Goal: Task Accomplishment & Management: Complete application form

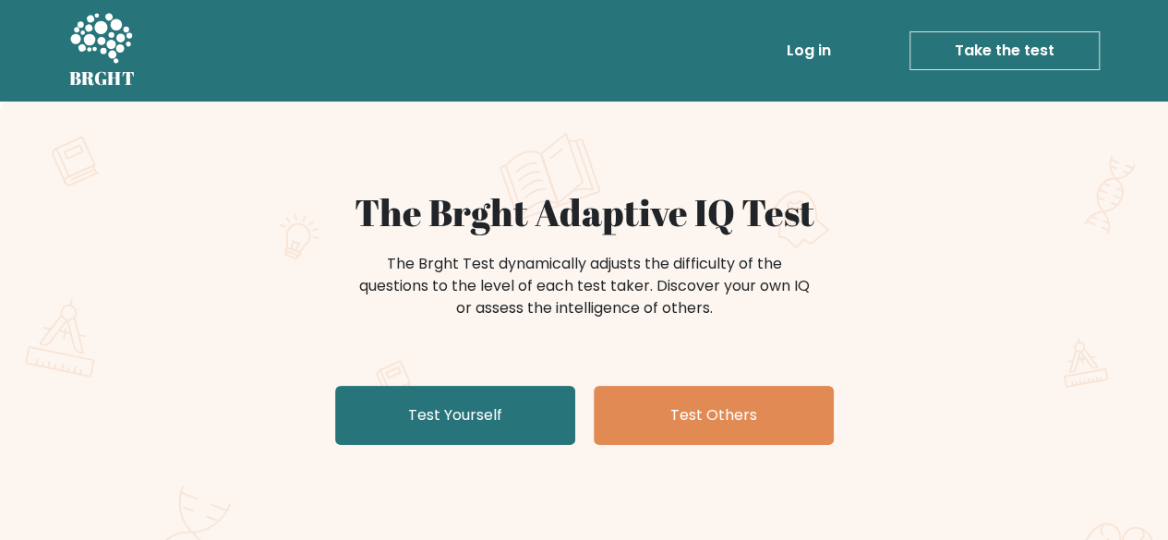
click at [197, 302] on div "The Brght Test dynamically adjusts the difficulty of the questions to the level…" at bounding box center [584, 295] width 901 height 92
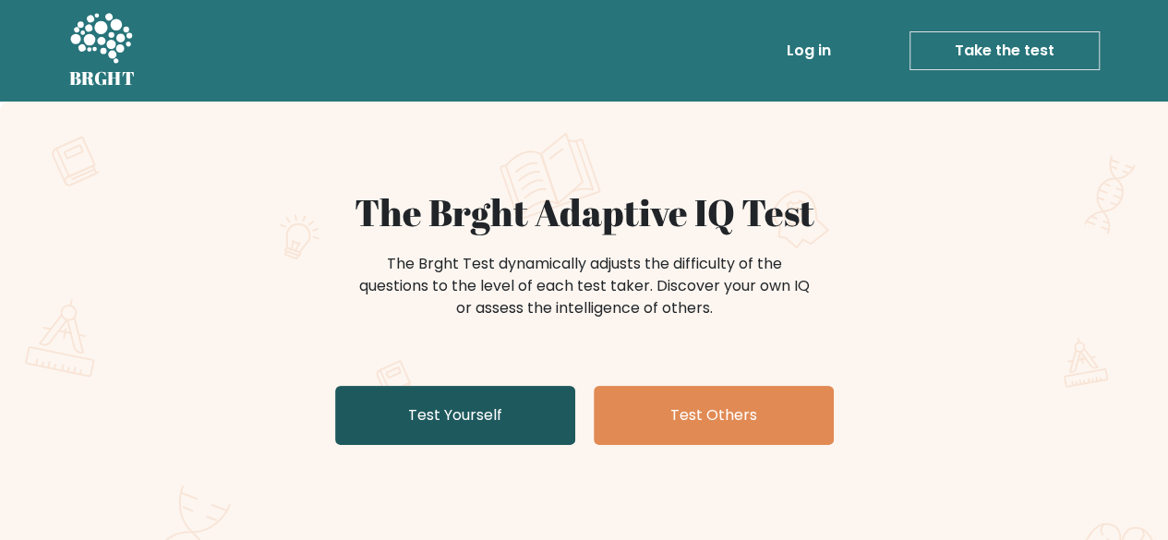
click at [490, 422] on link "Test Yourself" at bounding box center [455, 415] width 240 height 59
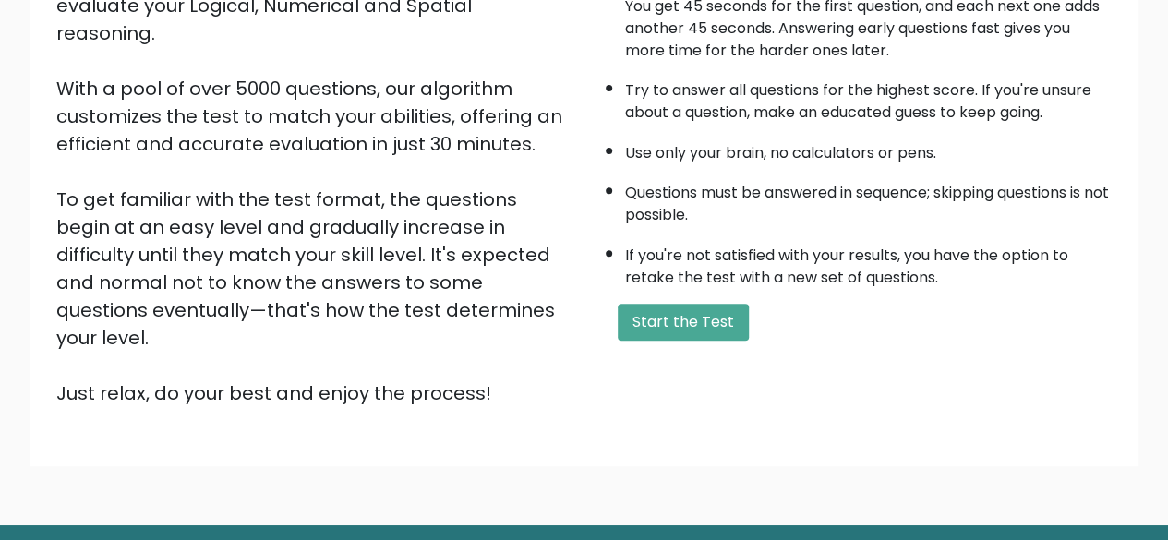
scroll to position [259, 0]
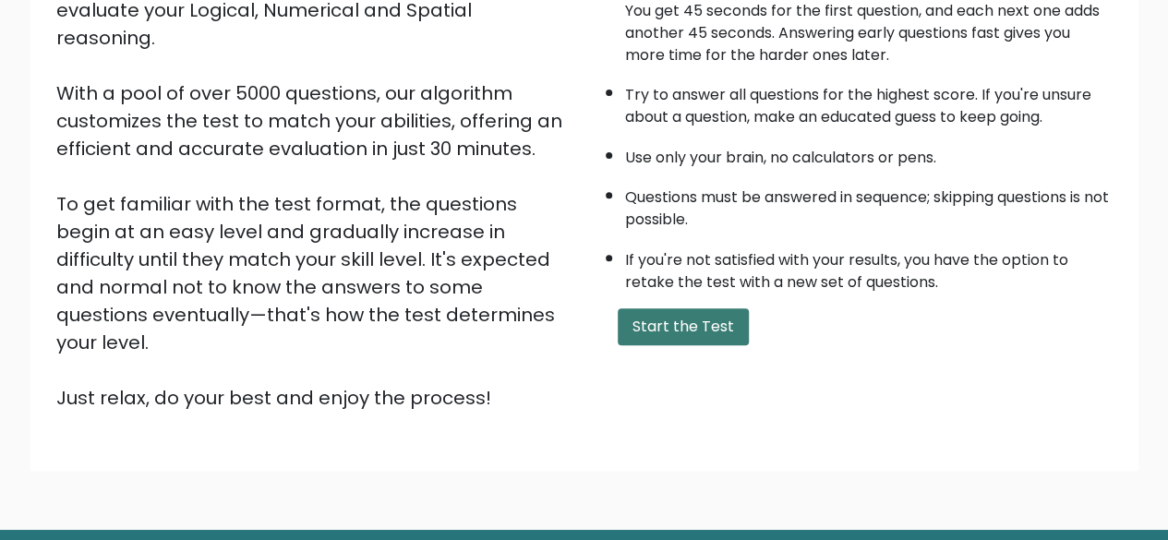
click at [685, 332] on button "Start the Test" at bounding box center [683, 327] width 131 height 37
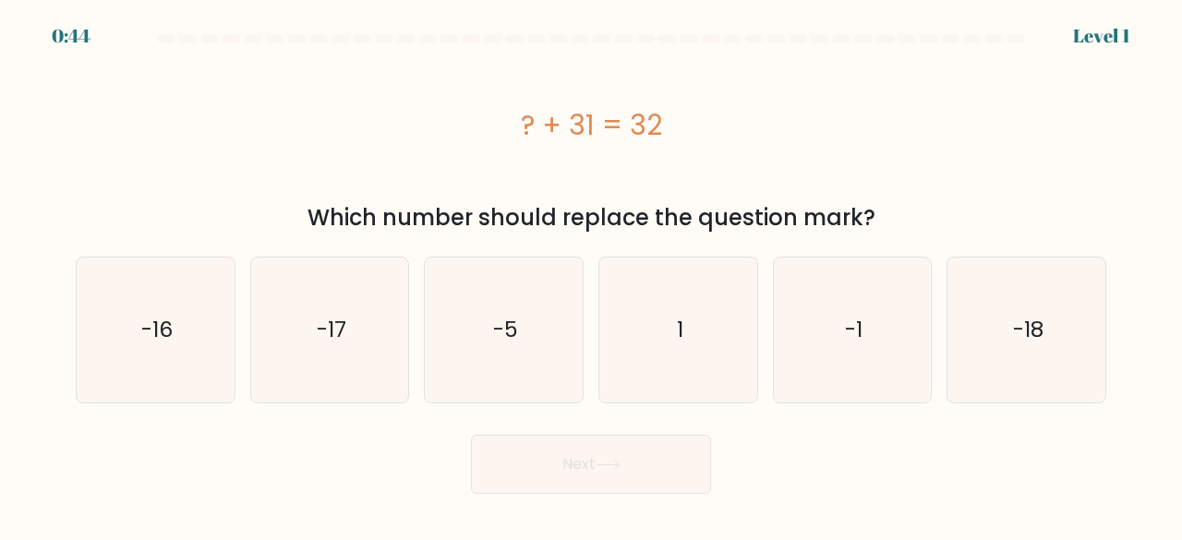
click at [1033, 195] on div "? + 31 = 32" at bounding box center [591, 125] width 1031 height 148
click at [856, 332] on text "-1" at bounding box center [854, 330] width 18 height 30
click at [592, 275] on input "e. -1" at bounding box center [591, 273] width 1 height 5
radio input "true"
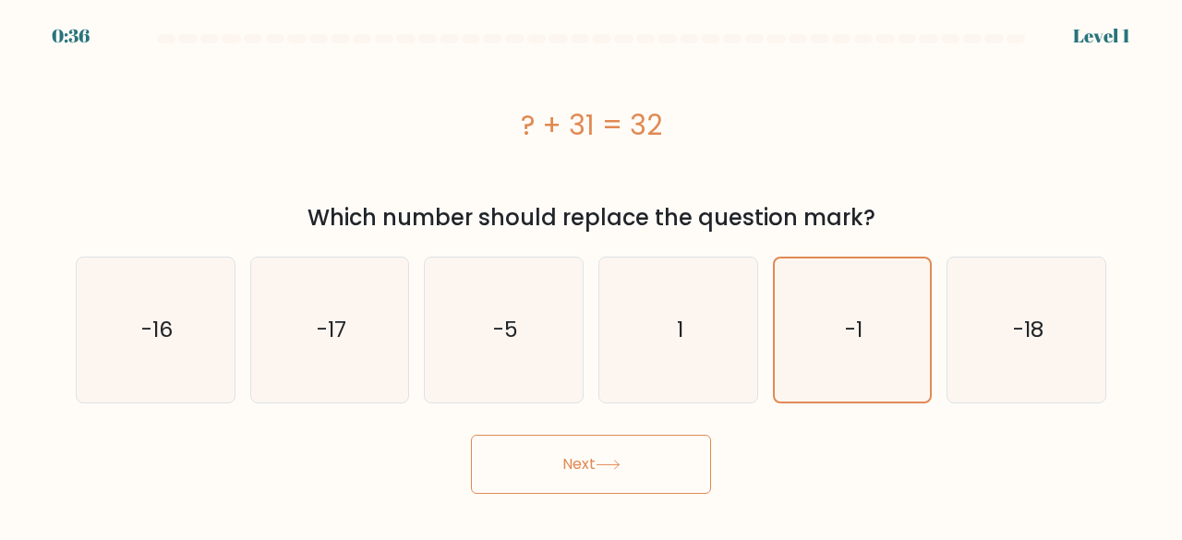
click at [624, 478] on button "Next" at bounding box center [591, 464] width 240 height 59
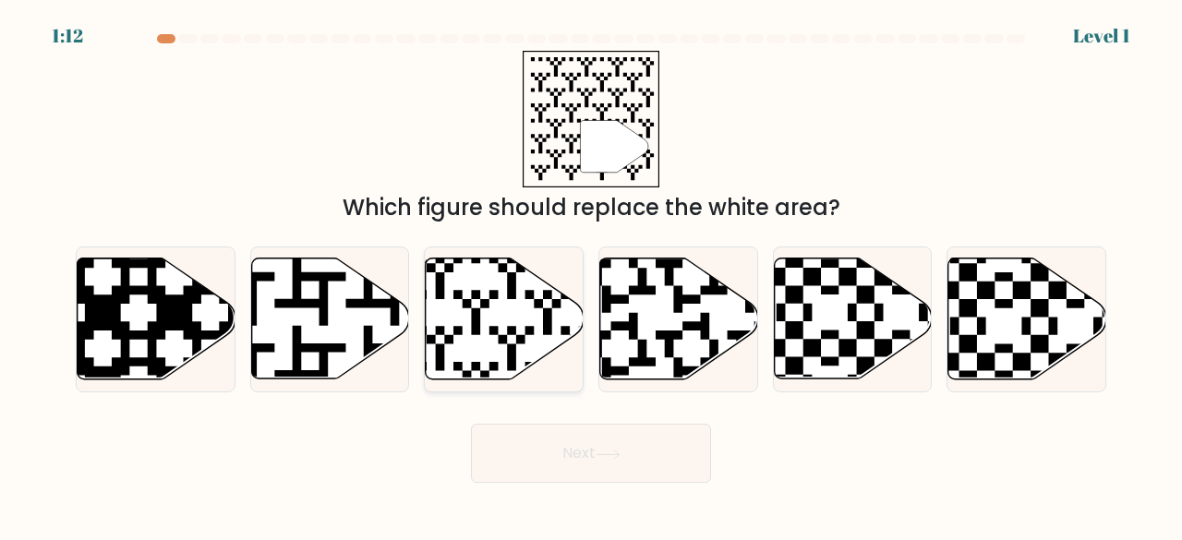
click at [482, 341] on icon at bounding box center [505, 319] width 158 height 121
click at [591, 275] on input "c." at bounding box center [591, 273] width 1 height 5
radio input "true"
click at [672, 457] on button "Next" at bounding box center [591, 453] width 240 height 59
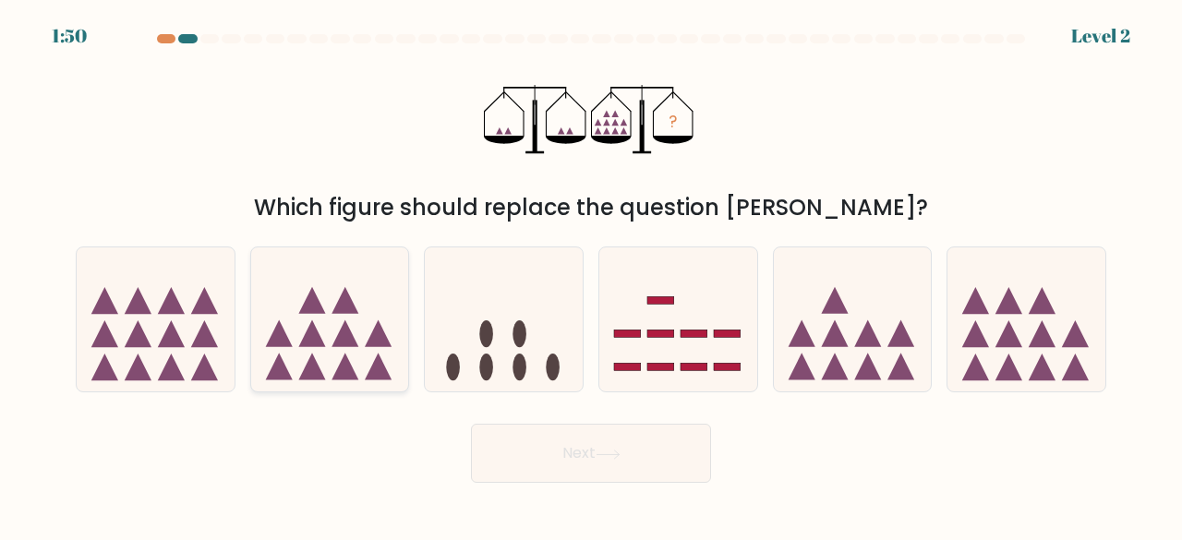
click at [370, 370] on icon at bounding box center [378, 367] width 27 height 27
click at [591, 275] on input "b." at bounding box center [591, 273] width 1 height 5
radio input "true"
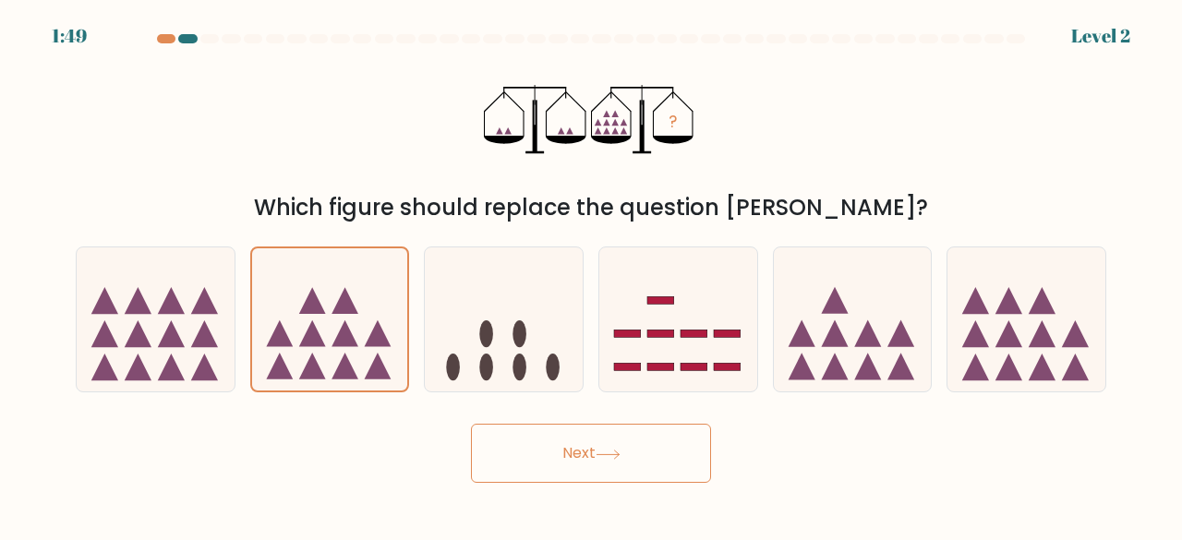
click at [606, 446] on button "Next" at bounding box center [591, 453] width 240 height 59
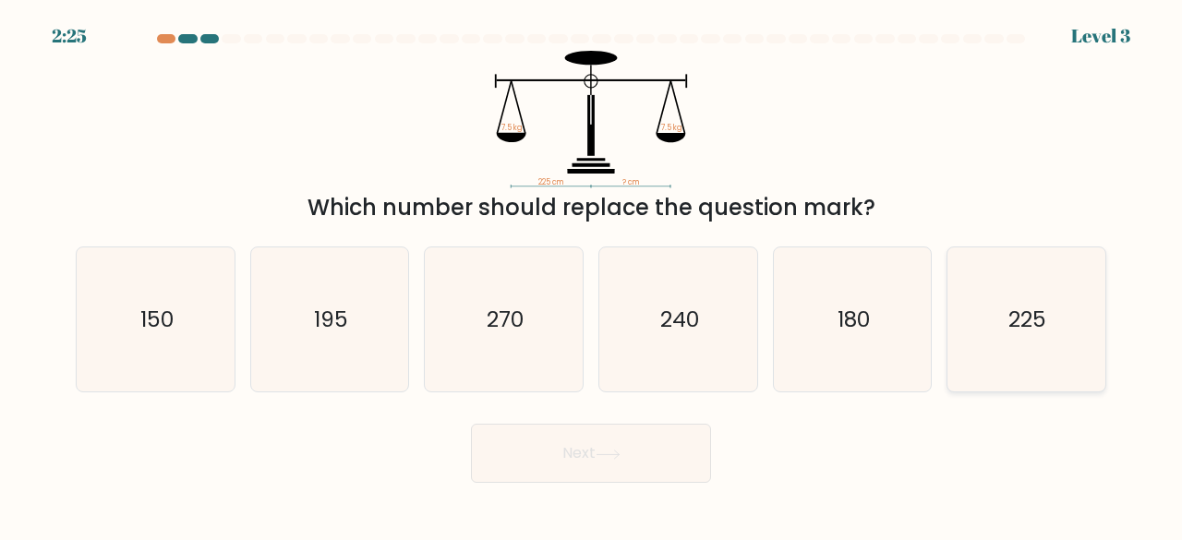
click at [1093, 334] on icon "225" at bounding box center [1026, 320] width 145 height 145
click at [592, 275] on input "f. 225" at bounding box center [591, 273] width 1 height 5
radio input "true"
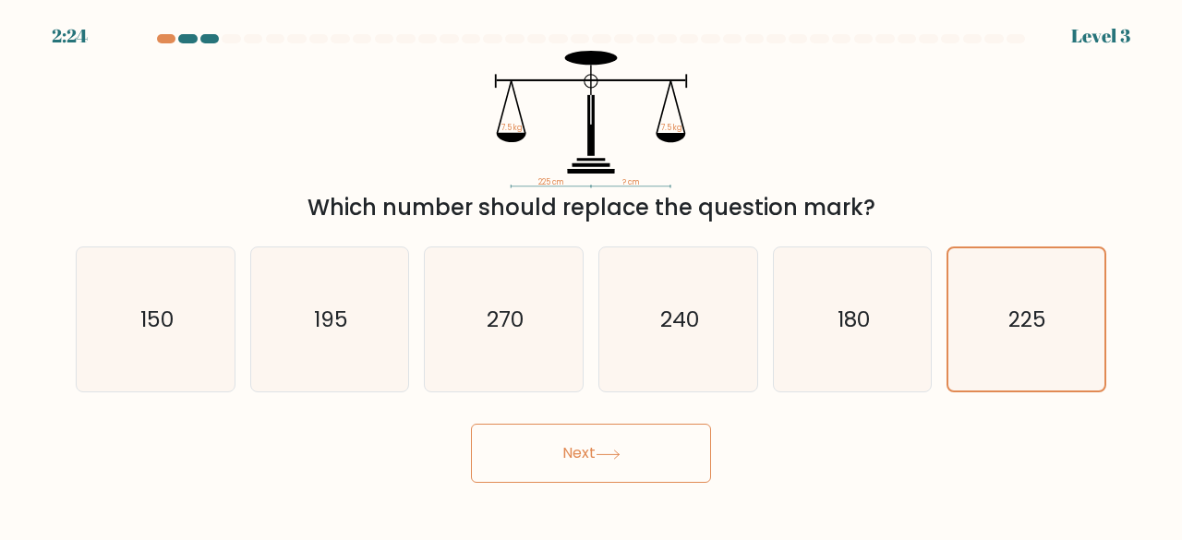
click at [621, 458] on icon at bounding box center [608, 455] width 25 height 10
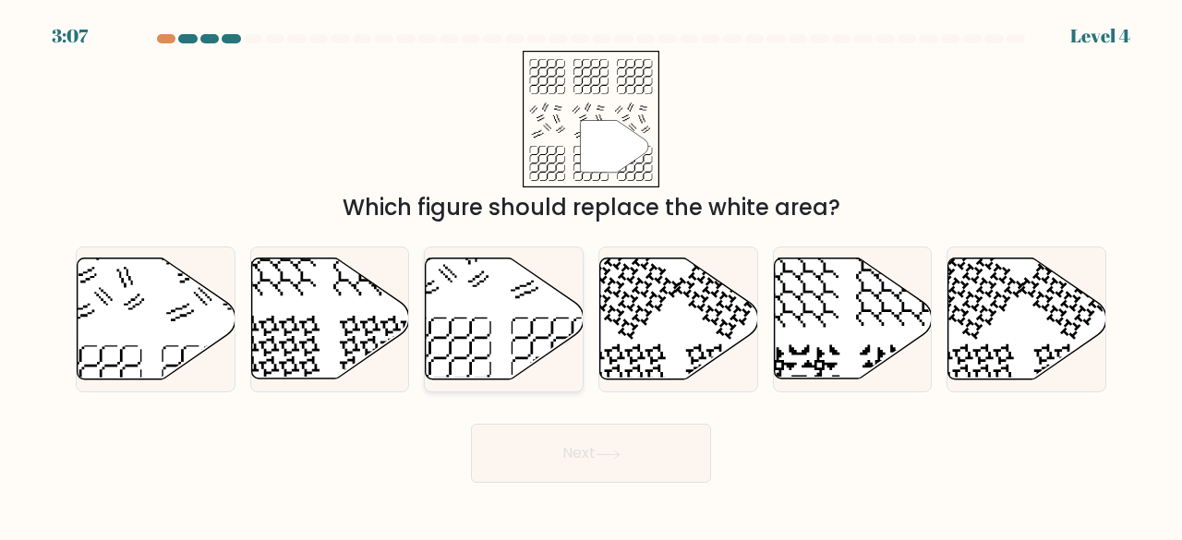
click at [497, 333] on icon at bounding box center [505, 319] width 158 height 121
click at [591, 275] on input "c." at bounding box center [591, 273] width 1 height 5
radio input "true"
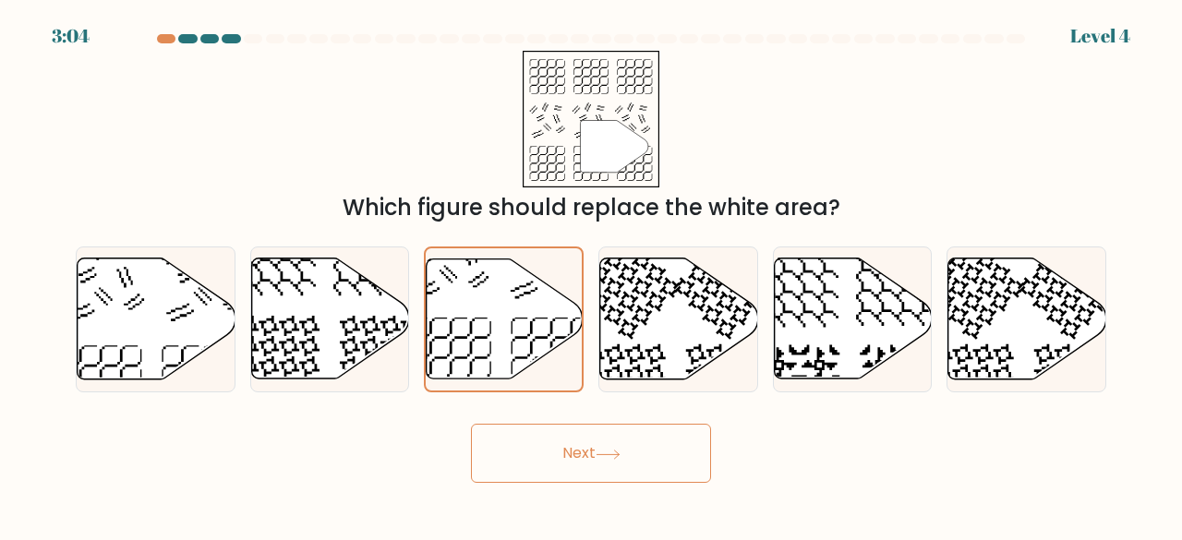
click at [617, 465] on button "Next" at bounding box center [591, 453] width 240 height 59
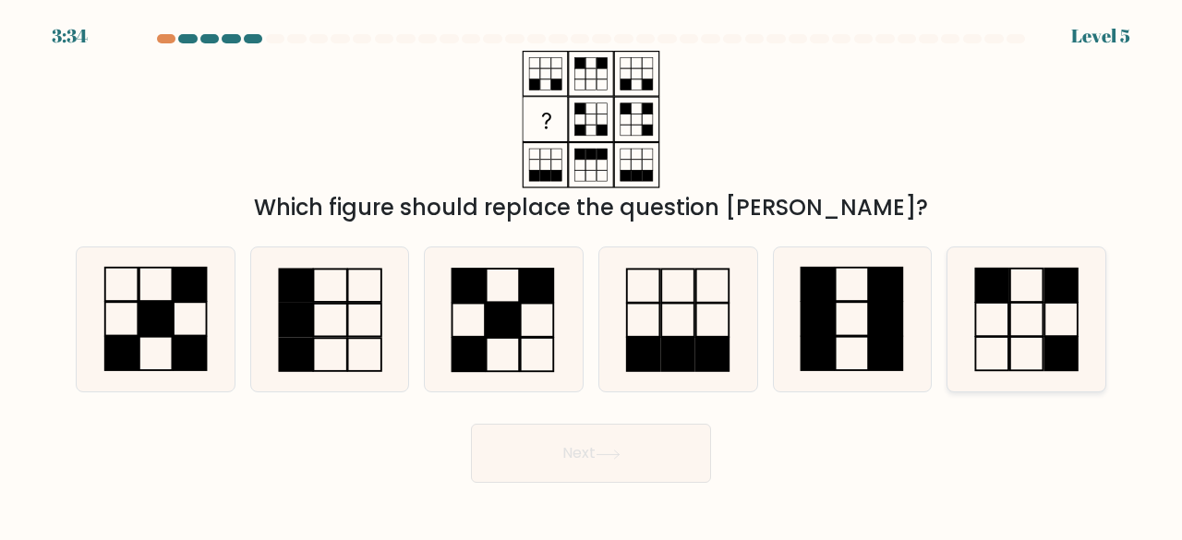
click at [1071, 328] on icon at bounding box center [1026, 320] width 145 height 145
click at [592, 275] on input "f." at bounding box center [591, 273] width 1 height 5
radio input "true"
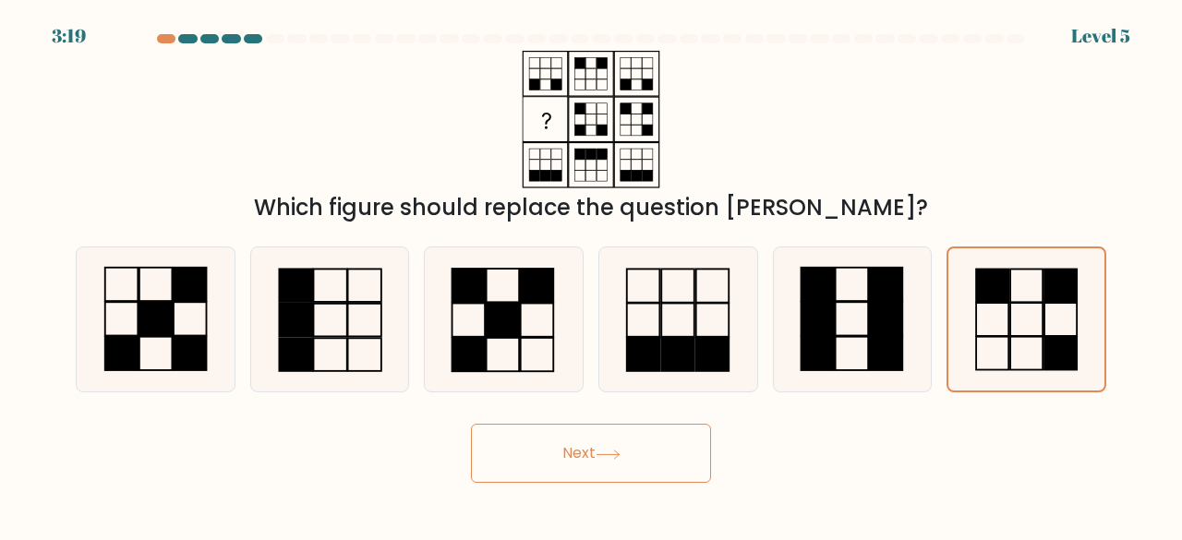
click at [589, 468] on button "Next" at bounding box center [591, 453] width 240 height 59
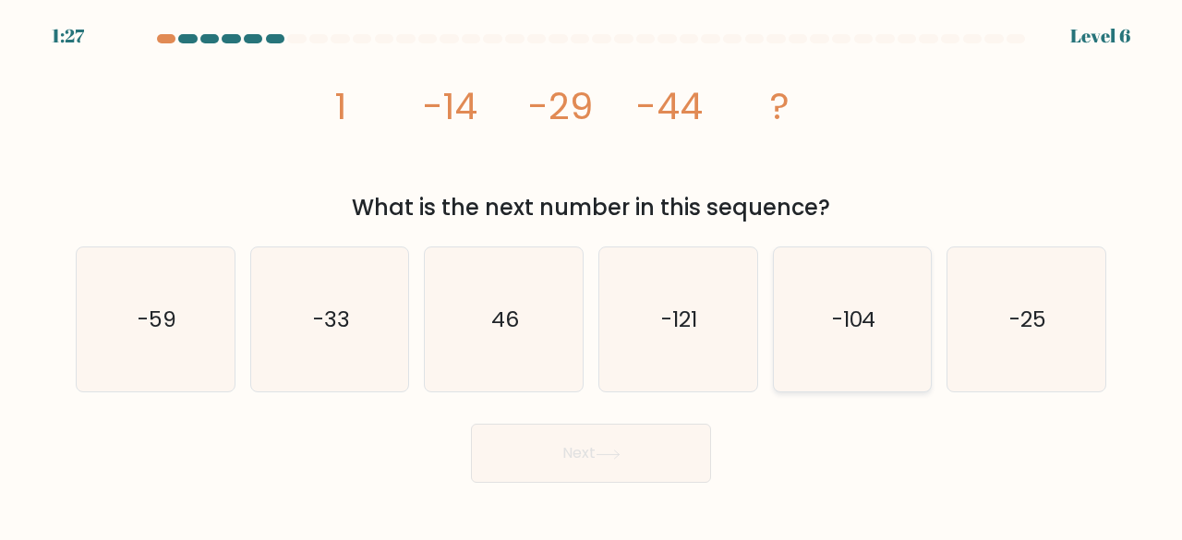
click at [851, 302] on icon "-104" at bounding box center [852, 320] width 145 height 145
click at [592, 275] on input "e. -104" at bounding box center [591, 273] width 1 height 5
radio input "true"
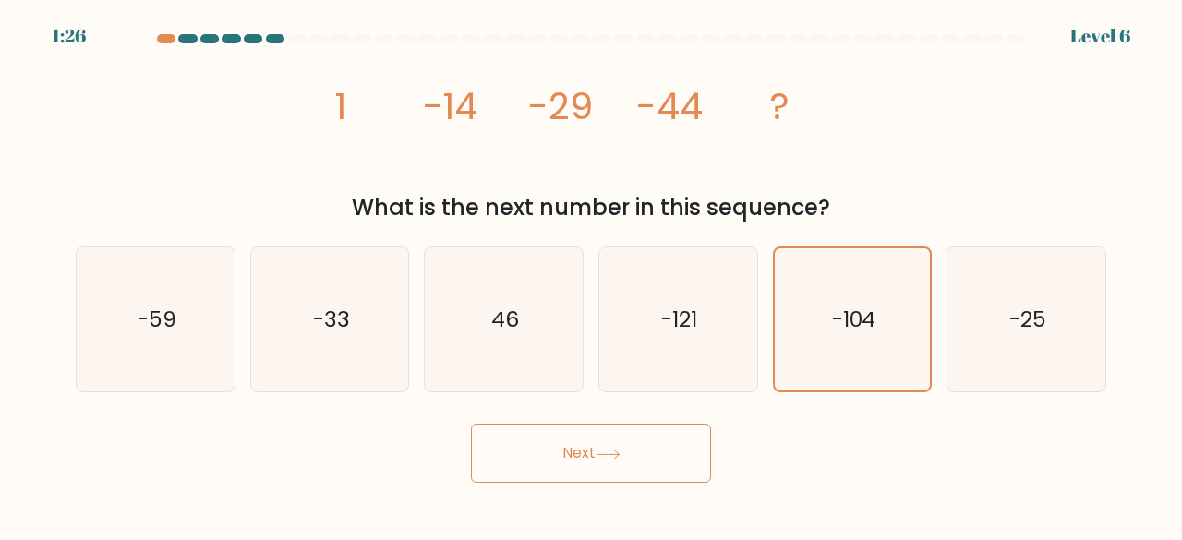
click at [663, 442] on button "Next" at bounding box center [591, 453] width 240 height 59
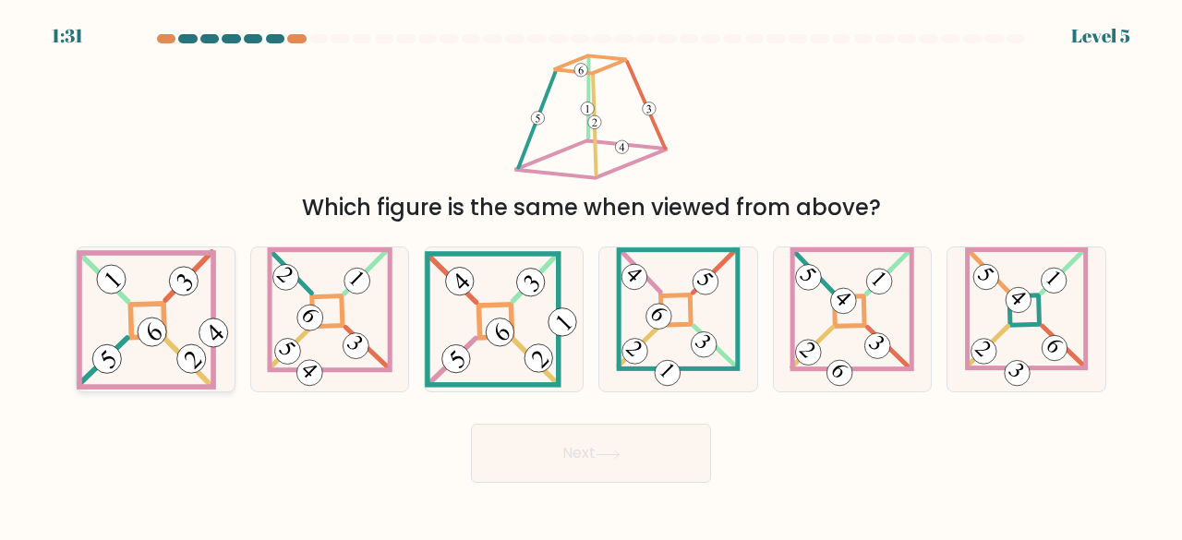
click at [168, 313] on icon at bounding box center [156, 319] width 158 height 140
click at [591, 275] on input "a." at bounding box center [591, 273] width 1 height 5
radio input "true"
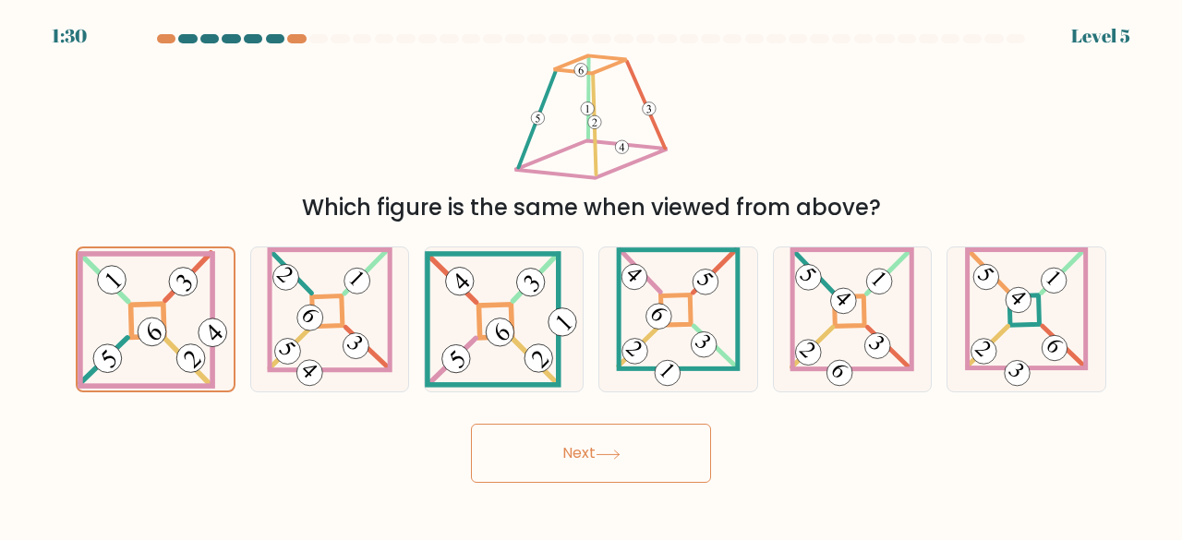
click at [653, 454] on button "Next" at bounding box center [591, 453] width 240 height 59
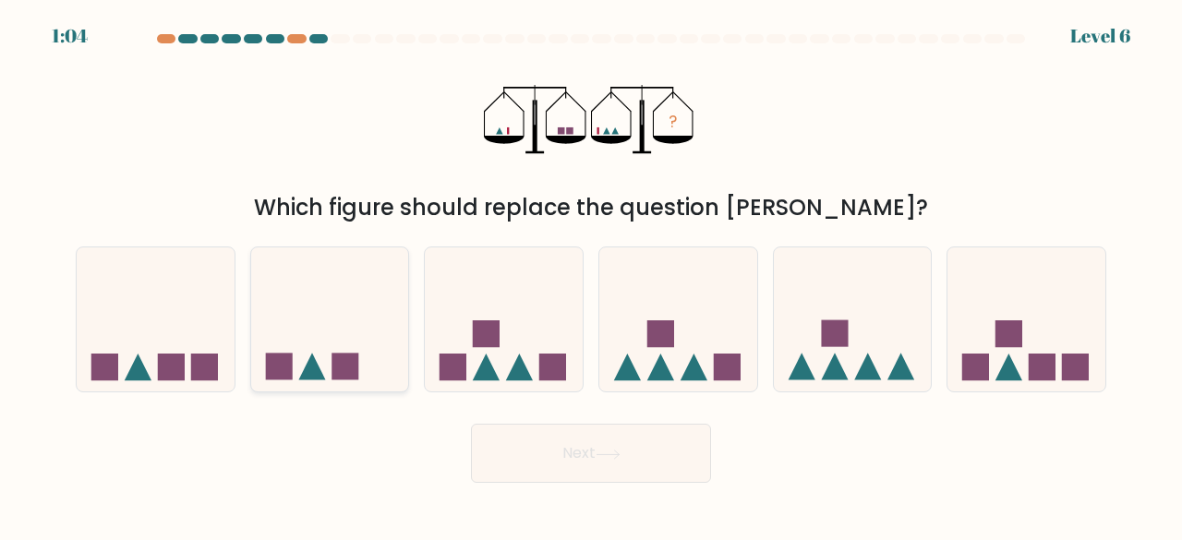
click at [340, 359] on rect at bounding box center [345, 367] width 27 height 27
click at [591, 275] on input "b." at bounding box center [591, 273] width 1 height 5
radio input "true"
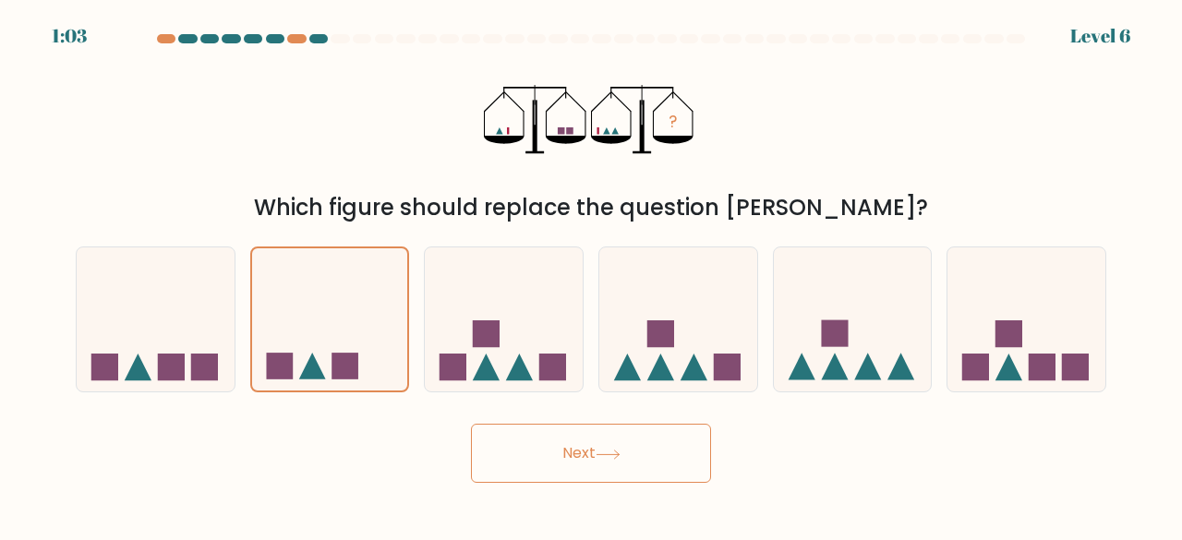
click at [626, 456] on button "Next" at bounding box center [591, 453] width 240 height 59
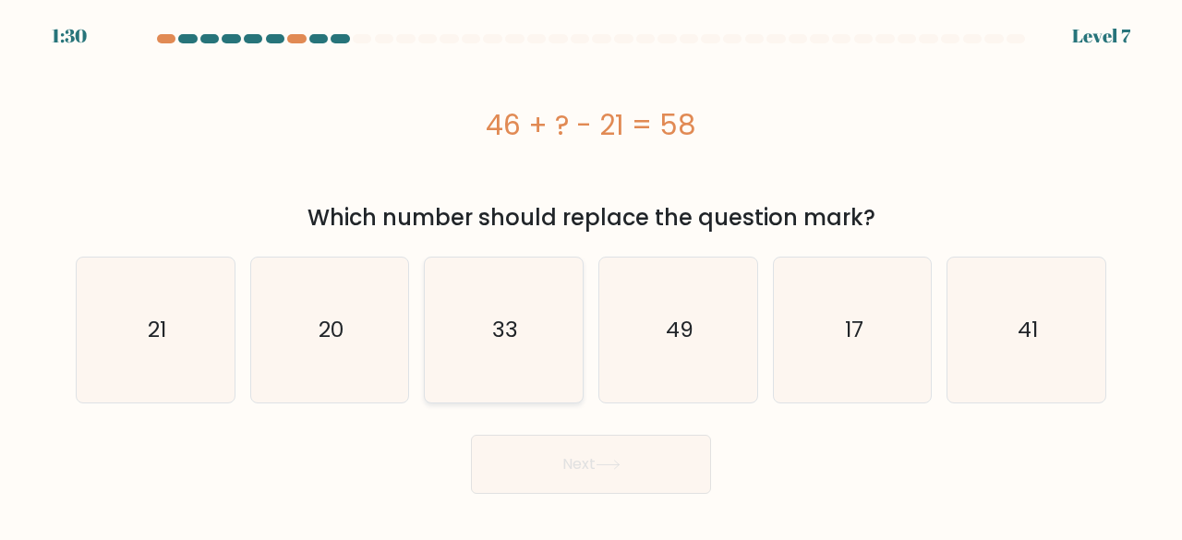
click at [463, 334] on icon "33" at bounding box center [503, 330] width 145 height 145
click at [591, 275] on input "c. 33" at bounding box center [591, 273] width 1 height 5
radio input "true"
click at [634, 486] on button "Next" at bounding box center [591, 464] width 240 height 59
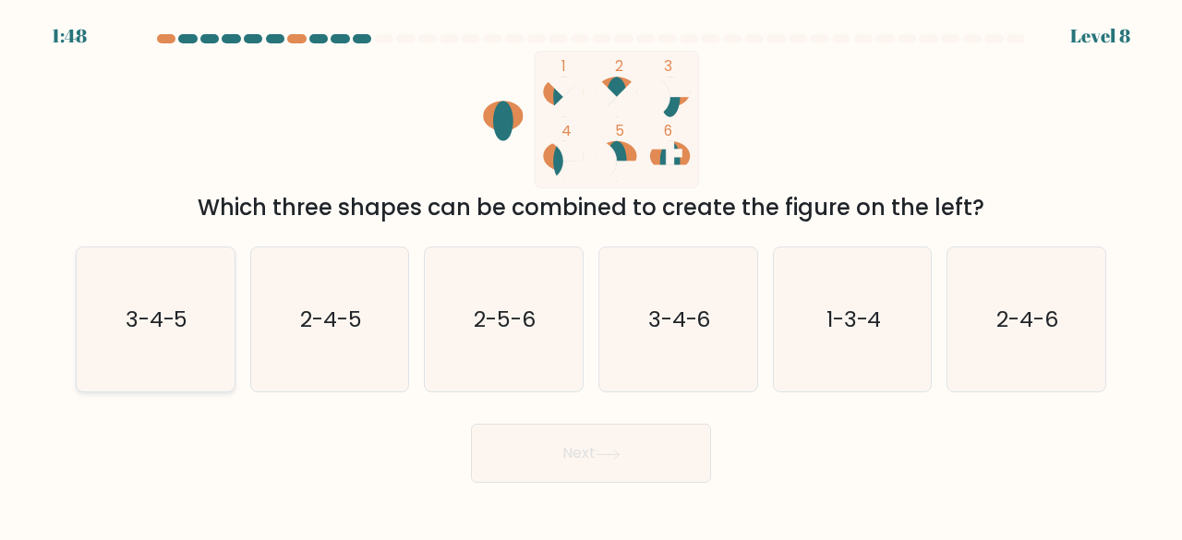
click at [98, 273] on icon "3-4-5" at bounding box center [155, 320] width 145 height 145
click at [591, 273] on input "a. 3-4-5" at bounding box center [591, 273] width 1 height 5
radio input "true"
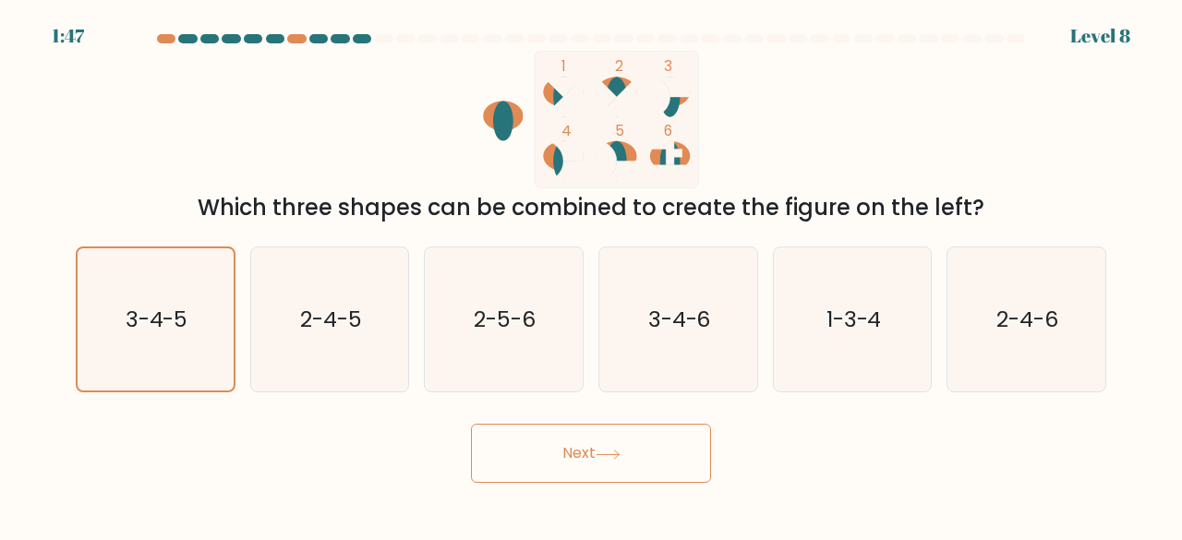
click at [613, 464] on button "Next" at bounding box center [591, 453] width 240 height 59
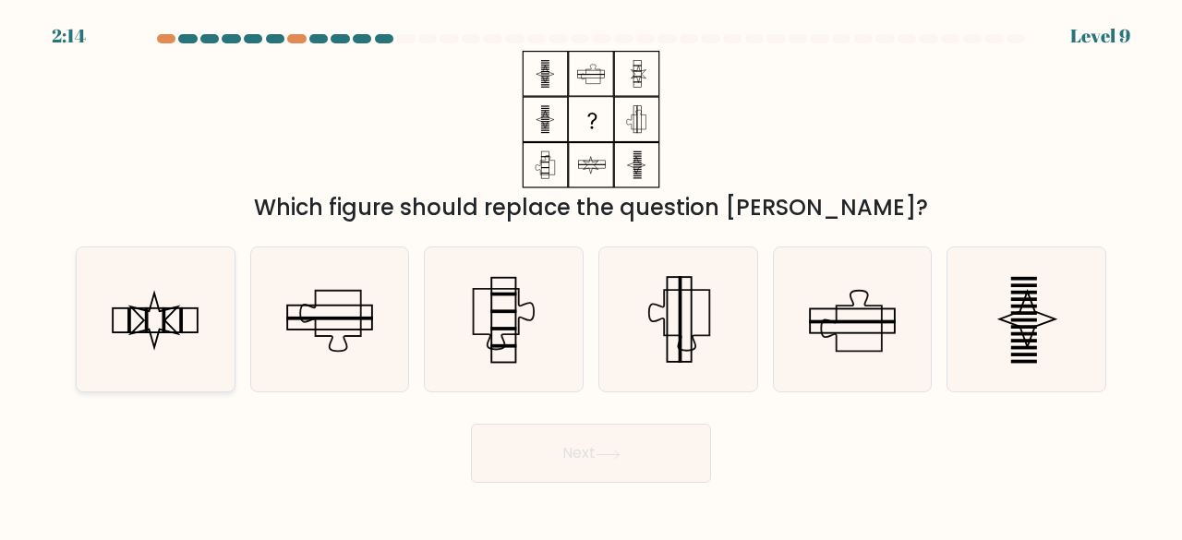
click at [166, 319] on icon at bounding box center [154, 321] width 47 height 54
click at [591, 275] on input "a." at bounding box center [591, 273] width 1 height 5
radio input "true"
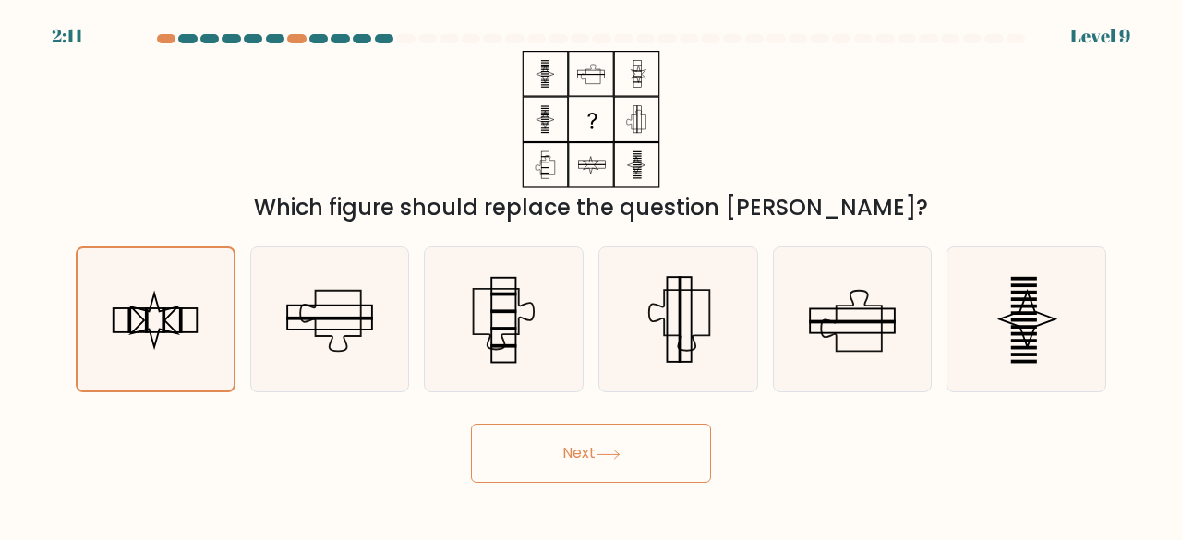
click at [610, 481] on button "Next" at bounding box center [591, 453] width 240 height 59
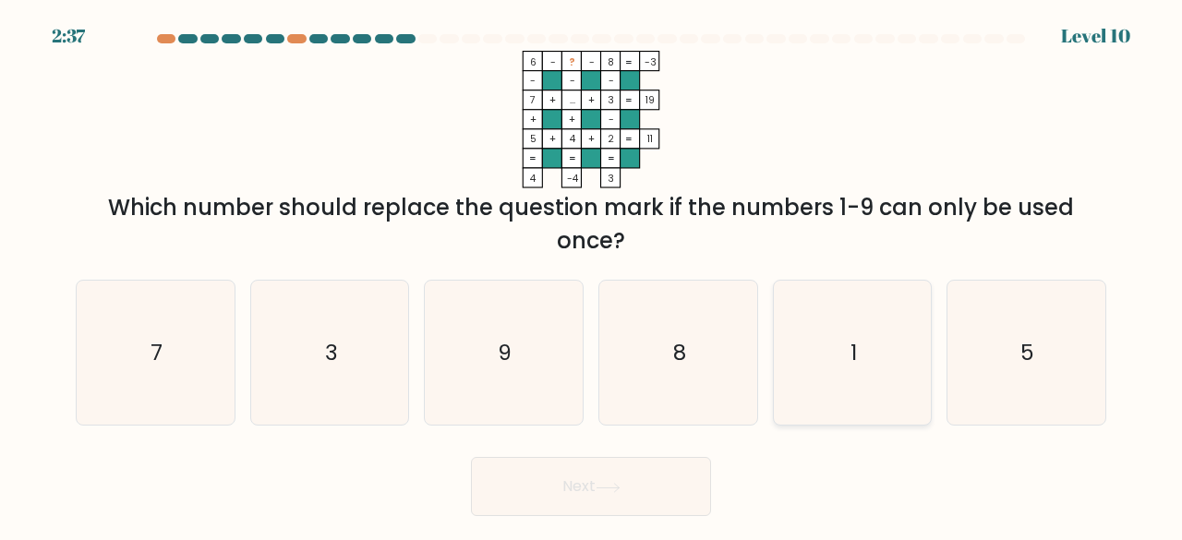
click at [826, 383] on icon "1" at bounding box center [852, 353] width 145 height 145
click at [592, 275] on input "e. 1" at bounding box center [591, 273] width 1 height 5
radio input "true"
click at [615, 483] on icon at bounding box center [608, 488] width 25 height 10
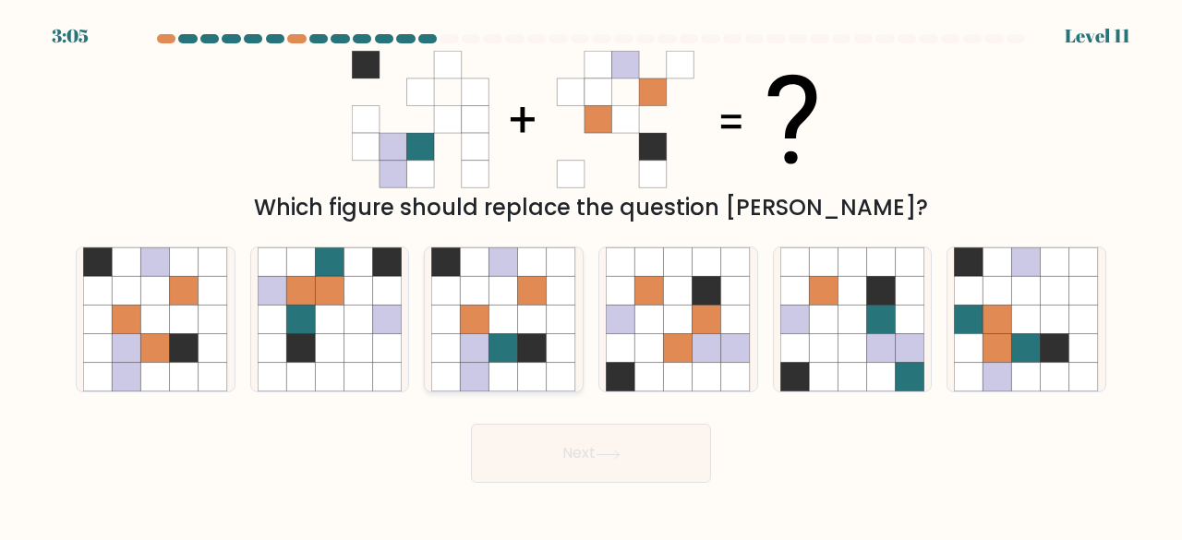
click at [519, 346] on icon at bounding box center [532, 348] width 29 height 29
click at [591, 275] on input "c." at bounding box center [591, 273] width 1 height 5
radio input "true"
click at [628, 452] on button "Next" at bounding box center [591, 453] width 240 height 59
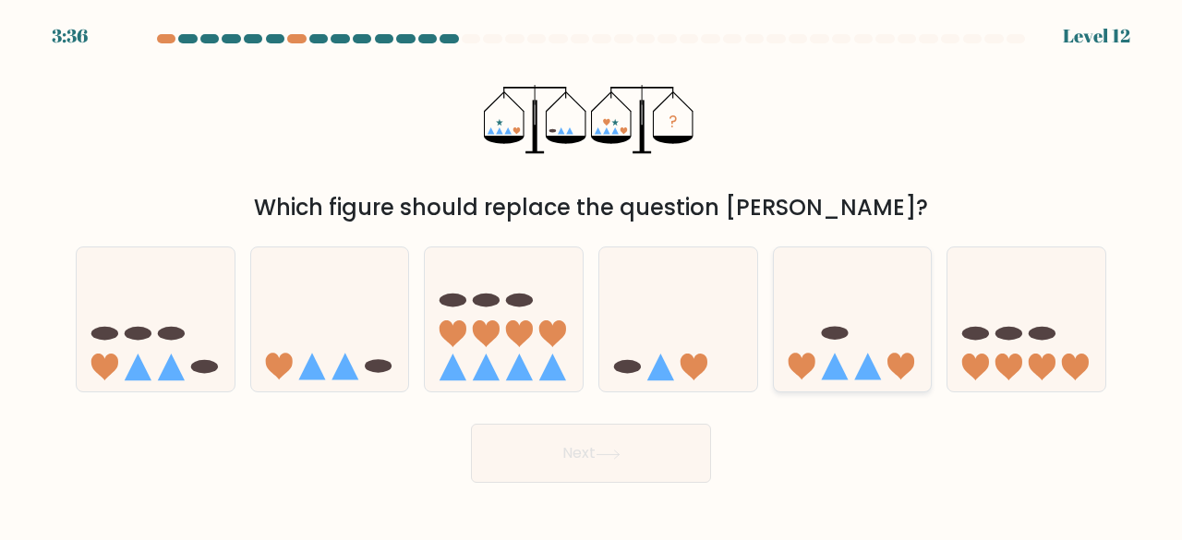
click at [800, 298] on icon at bounding box center [853, 319] width 158 height 130
click at [592, 275] on input "e." at bounding box center [591, 273] width 1 height 5
radio input "true"
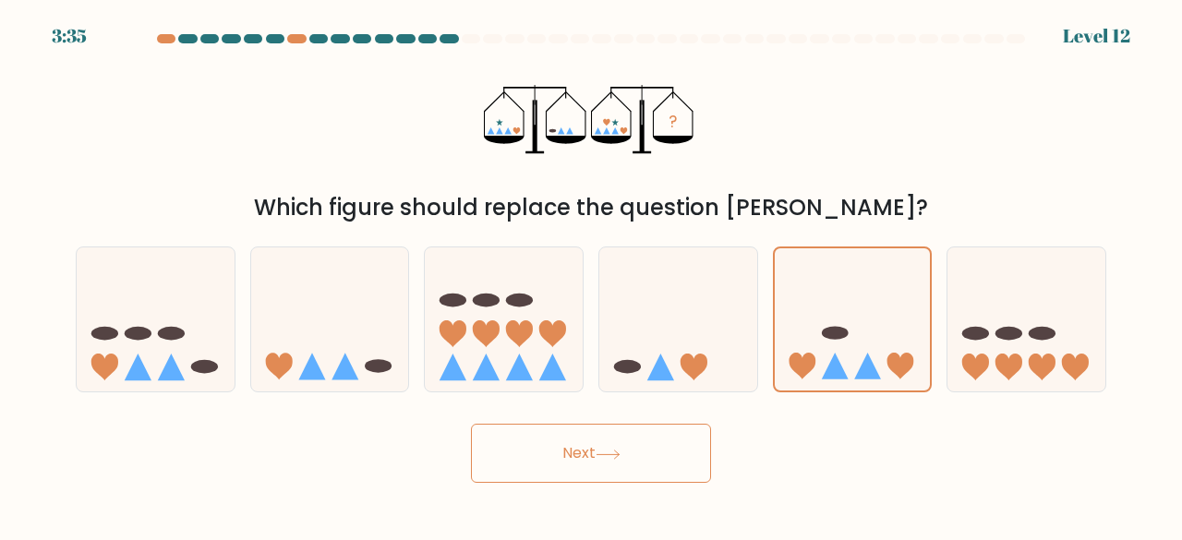
click at [682, 472] on button "Next" at bounding box center [591, 453] width 240 height 59
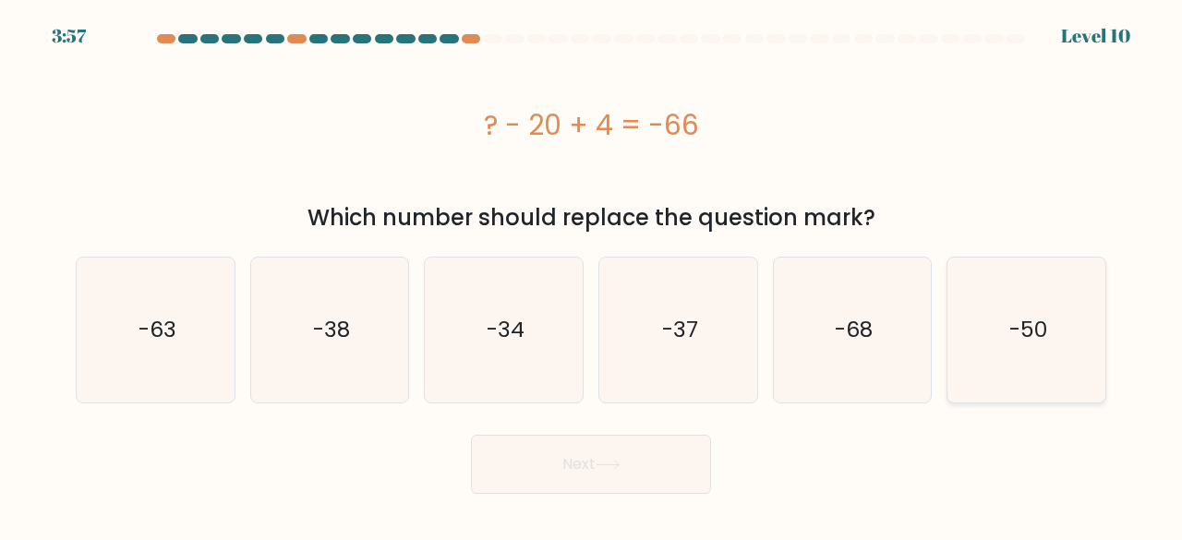
click at [1016, 333] on text "-50" at bounding box center [1029, 330] width 38 height 30
click at [592, 275] on input "f. -50" at bounding box center [591, 273] width 1 height 5
radio input "true"
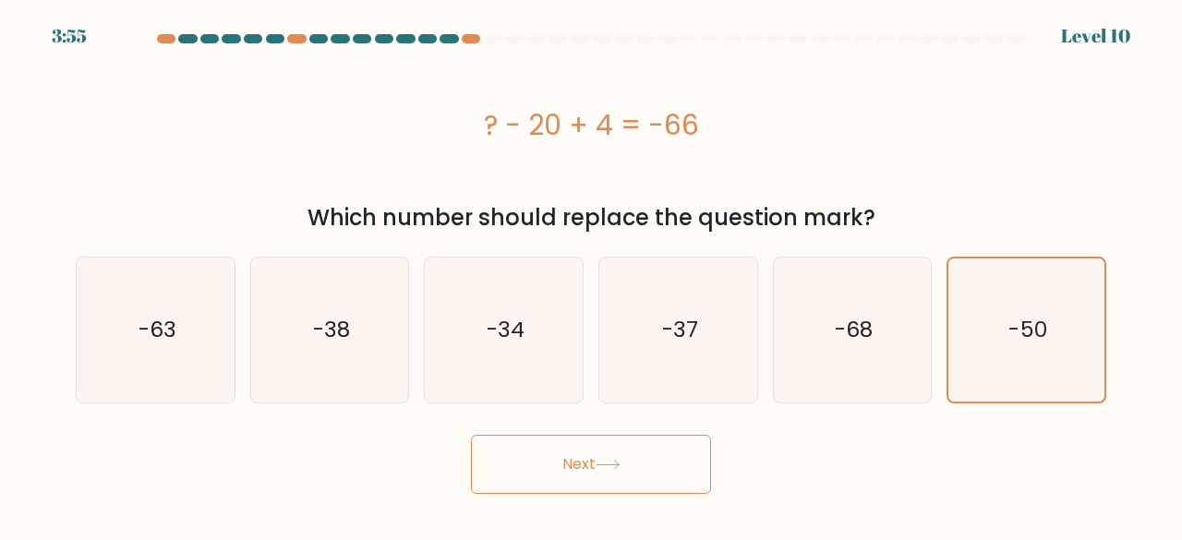
click at [661, 495] on body "3:55 Level 10" at bounding box center [591, 270] width 1182 height 540
click at [668, 477] on button "Next" at bounding box center [591, 464] width 240 height 59
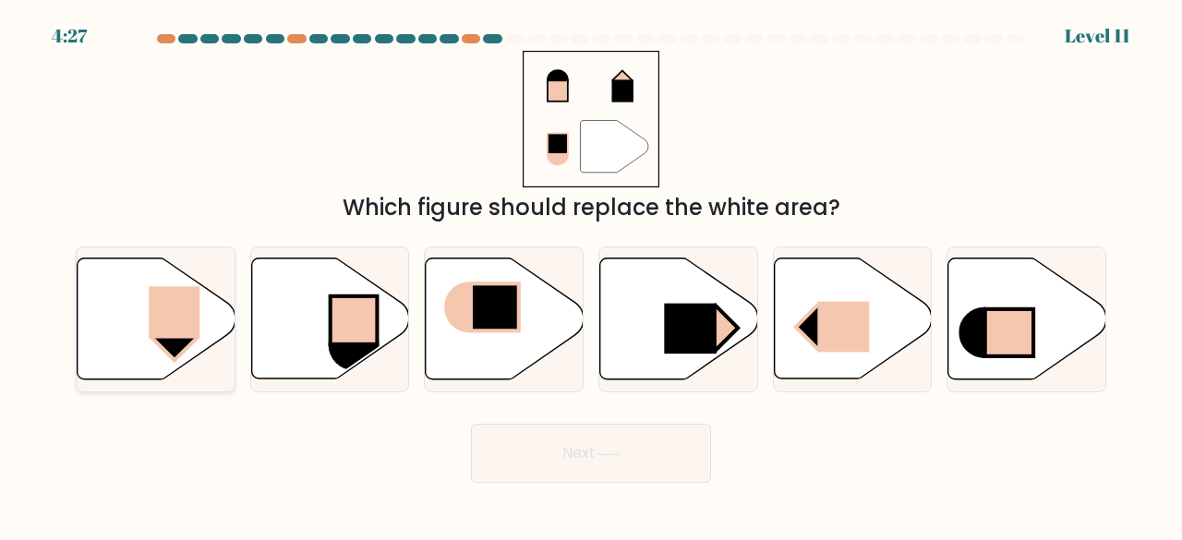
click at [129, 344] on icon at bounding box center [157, 319] width 158 height 121
click at [591, 275] on input "a." at bounding box center [591, 273] width 1 height 5
radio input "true"
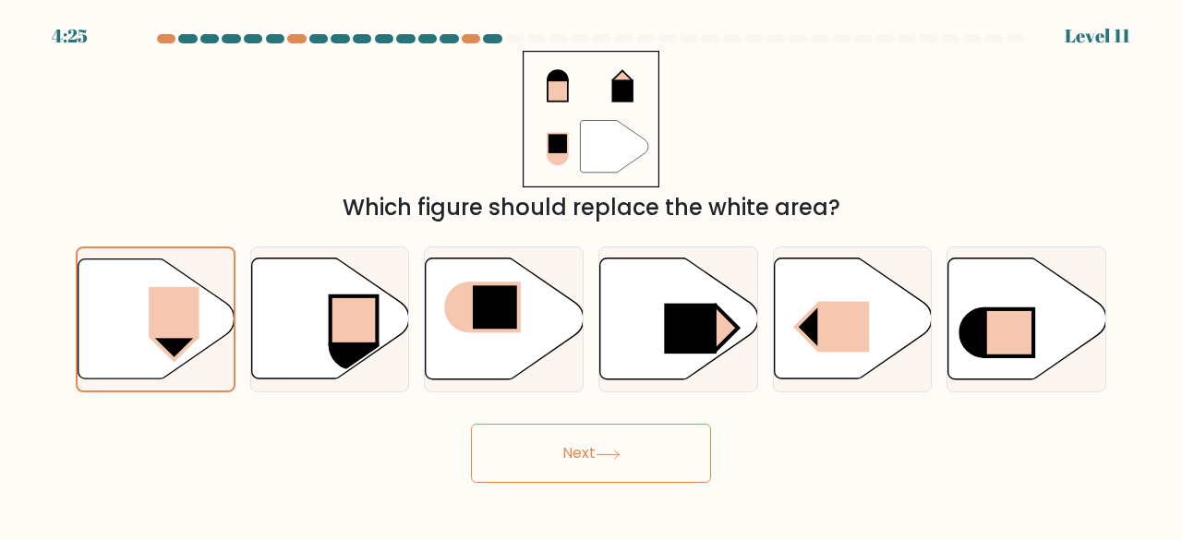
click at [555, 454] on button "Next" at bounding box center [591, 453] width 240 height 59
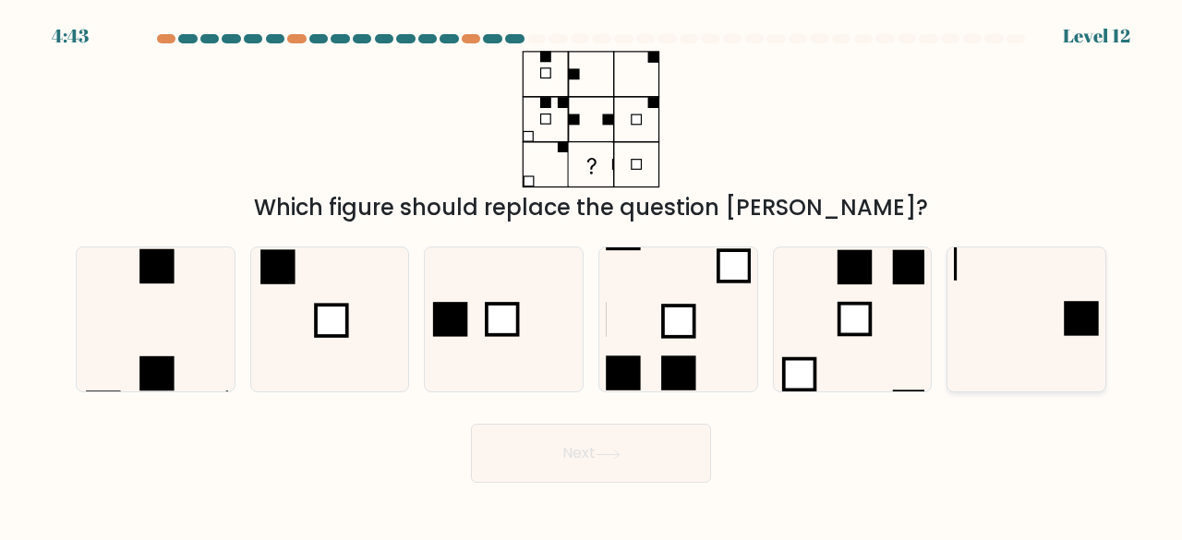
click at [991, 350] on icon at bounding box center [1026, 320] width 145 height 145
click at [592, 275] on input "f." at bounding box center [591, 273] width 1 height 5
radio input "true"
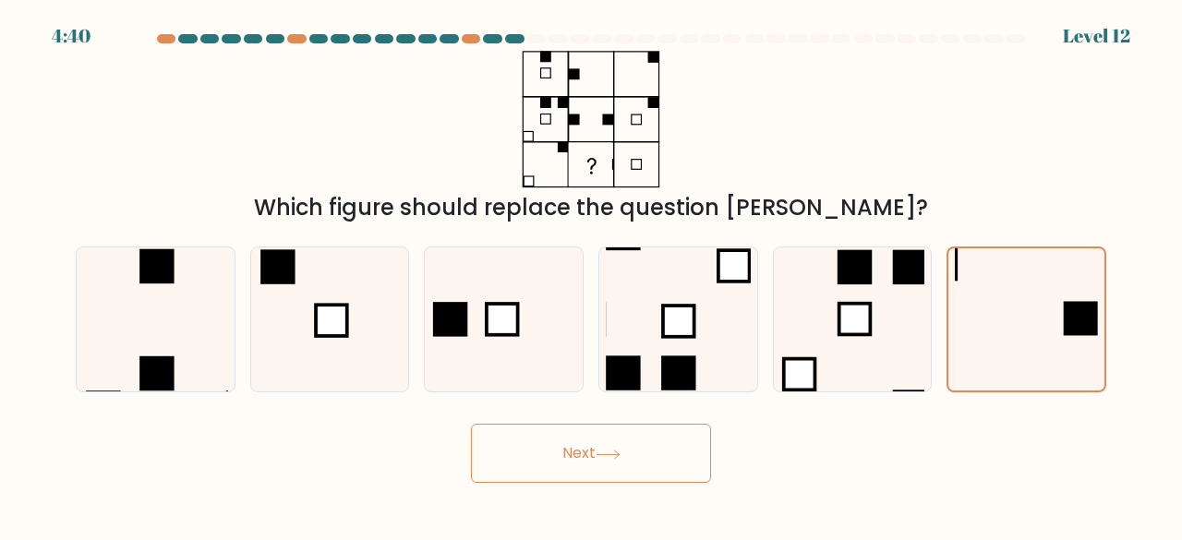
click at [652, 443] on button "Next" at bounding box center [591, 453] width 240 height 59
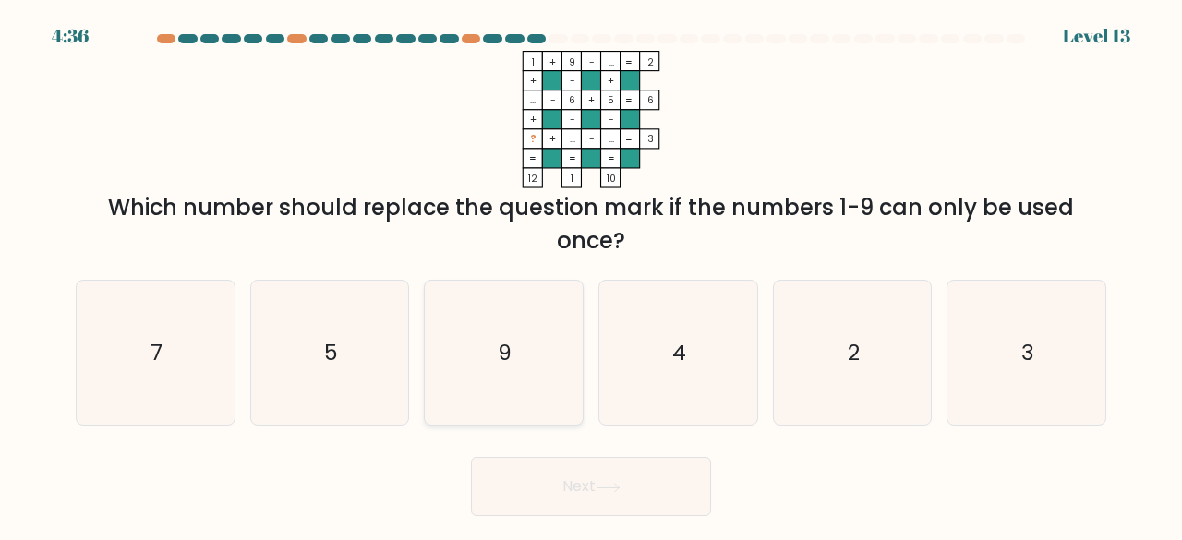
click at [478, 353] on icon "9" at bounding box center [503, 353] width 145 height 145
click at [591, 275] on input "c. 9" at bounding box center [591, 273] width 1 height 5
radio input "true"
click at [621, 476] on button "Next" at bounding box center [591, 486] width 240 height 59
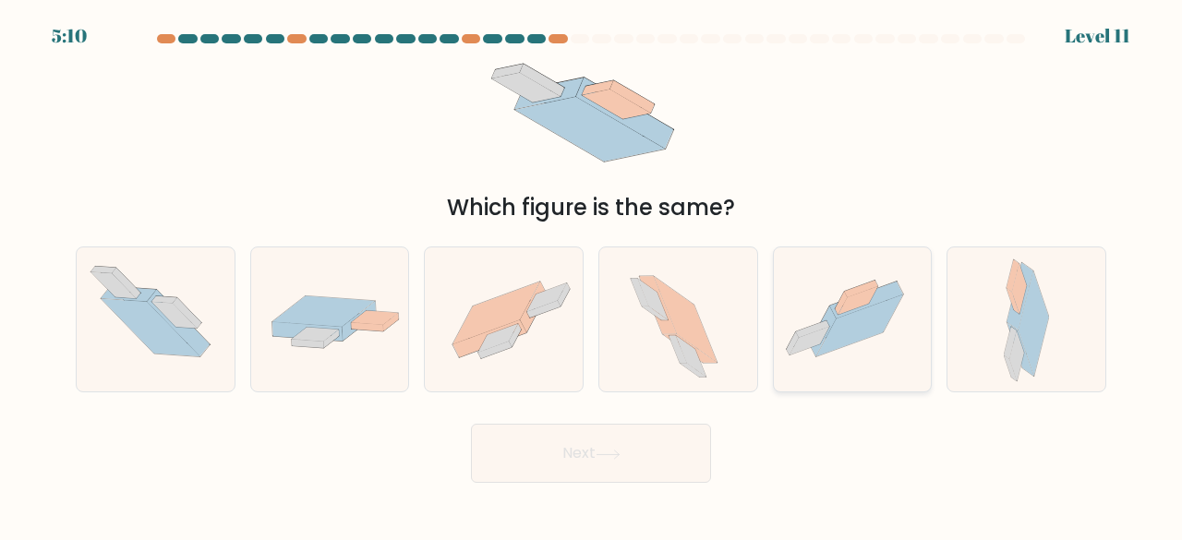
click at [873, 284] on icon at bounding box center [860, 289] width 33 height 17
click at [592, 275] on input "e." at bounding box center [591, 273] width 1 height 5
radio input "true"
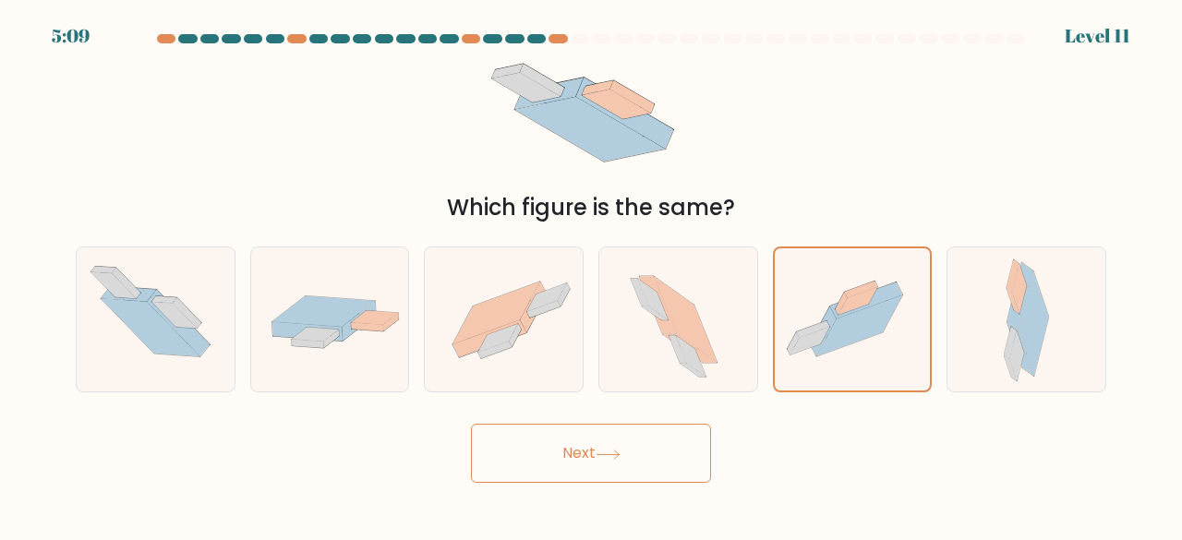
click at [637, 441] on button "Next" at bounding box center [591, 453] width 240 height 59
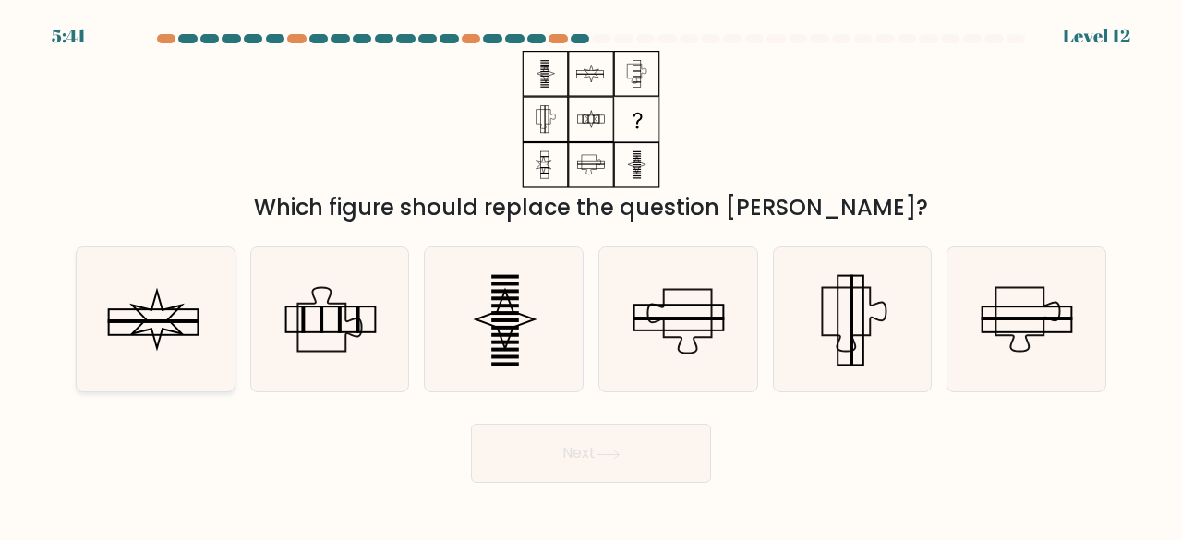
click at [155, 311] on icon at bounding box center [155, 320] width 145 height 145
click at [591, 275] on input "a." at bounding box center [591, 273] width 1 height 5
radio input "true"
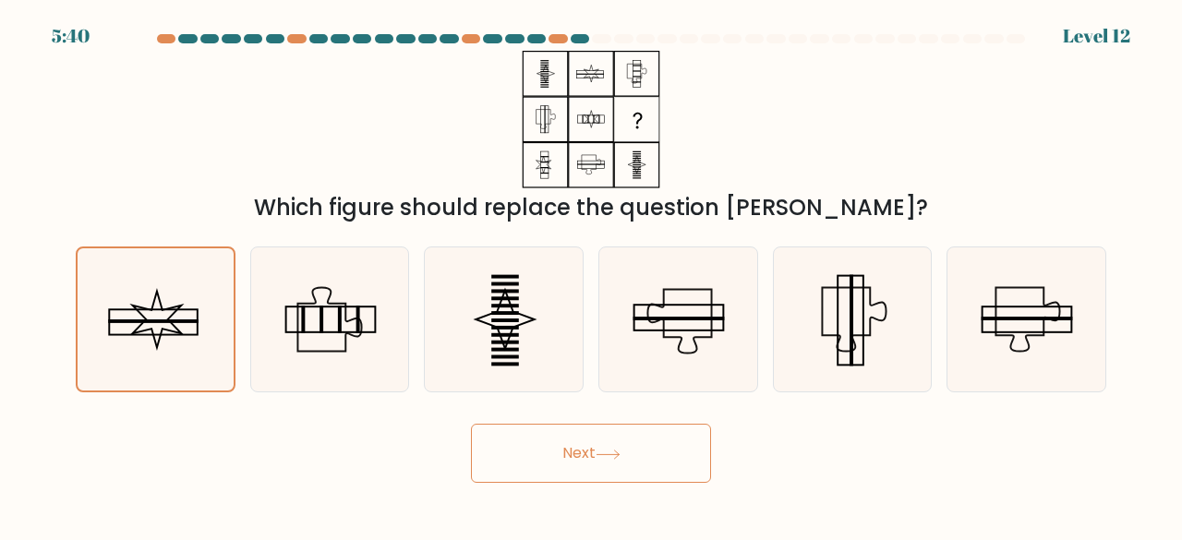
click at [552, 472] on button "Next" at bounding box center [591, 453] width 240 height 59
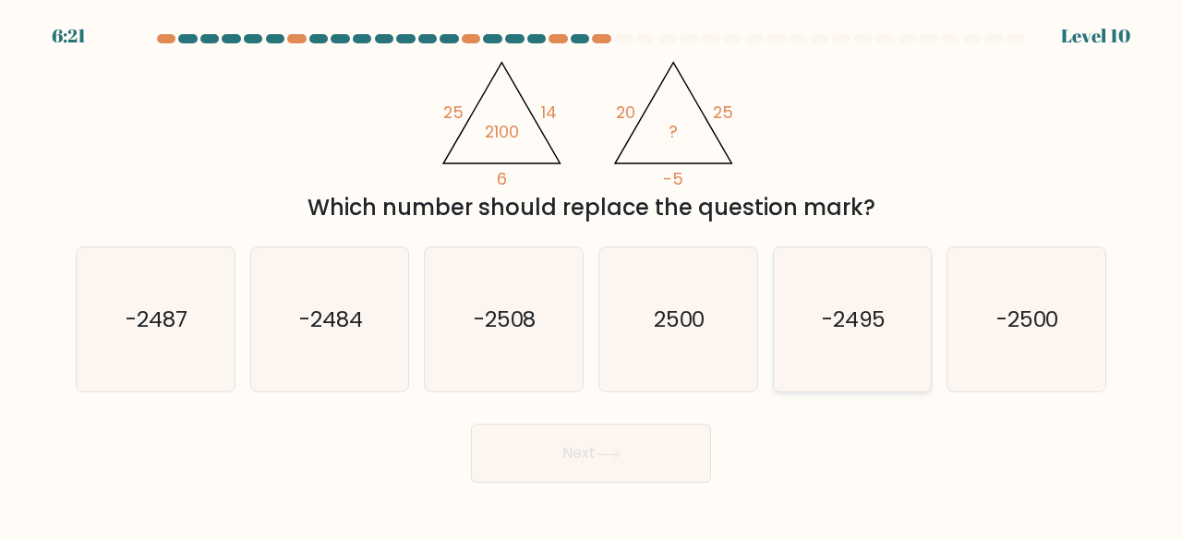
click at [815, 348] on icon "-2495" at bounding box center [852, 320] width 145 height 145
click at [592, 275] on input "e. -2495" at bounding box center [591, 273] width 1 height 5
radio input "true"
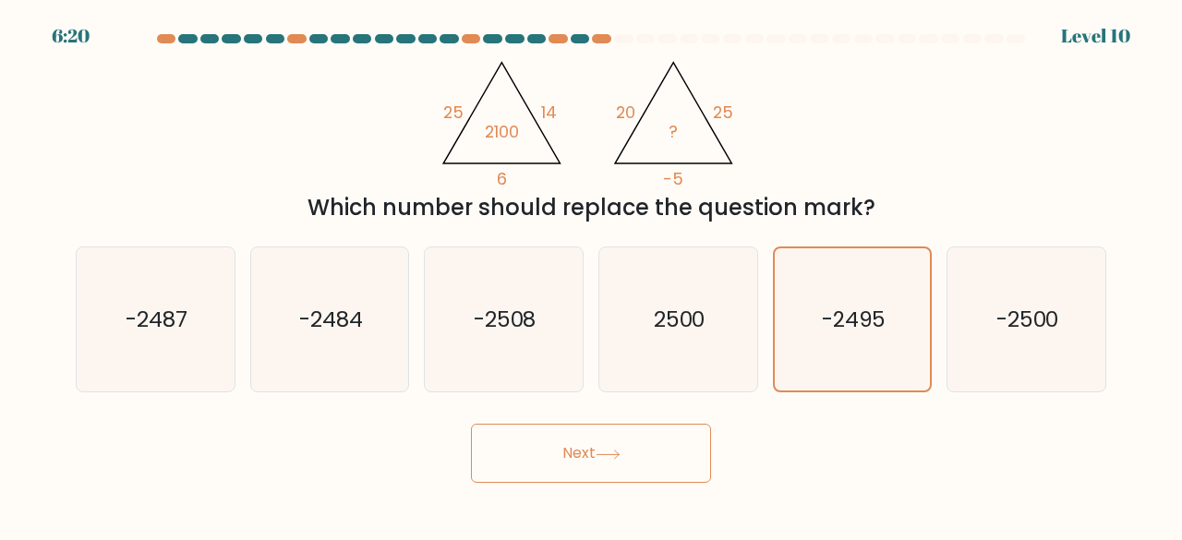
click at [558, 466] on button "Next" at bounding box center [591, 453] width 240 height 59
